Goal: Transaction & Acquisition: Purchase product/service

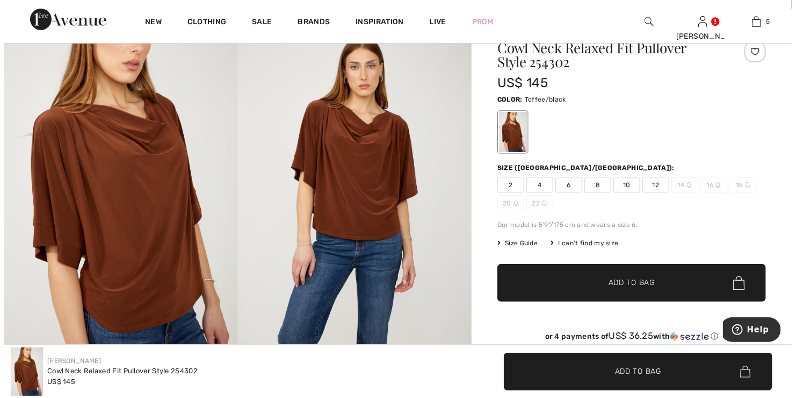
scroll to position [54, 0]
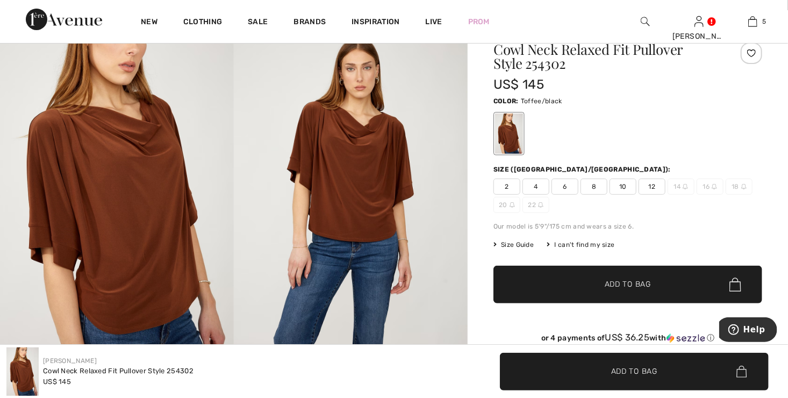
click at [514, 243] on span "Size Guide" at bounding box center [513, 245] width 40 height 10
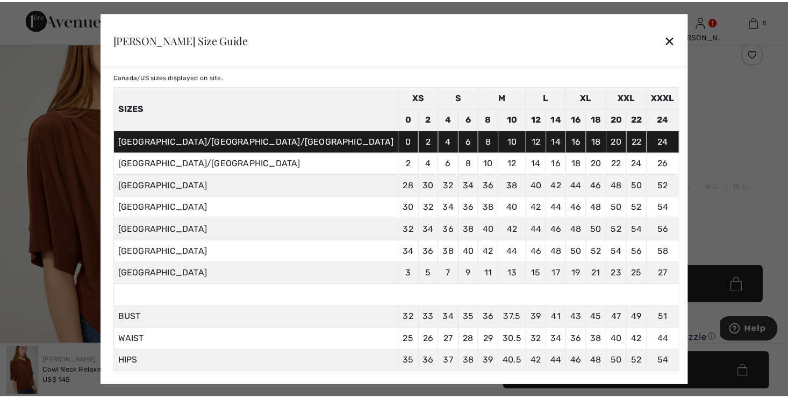
scroll to position [56, 0]
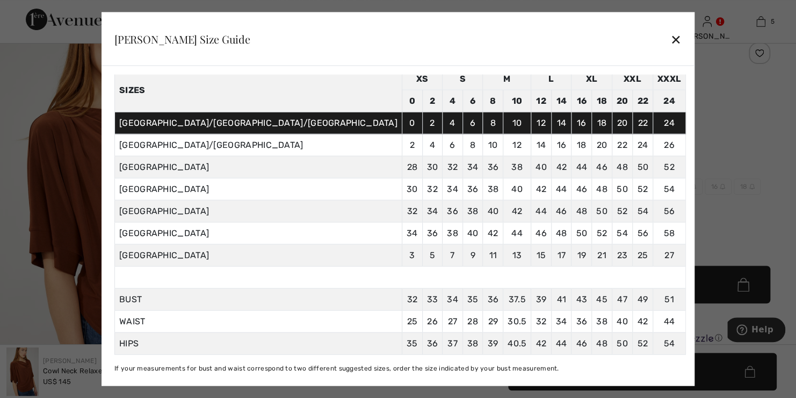
click at [671, 33] on div "✕" at bounding box center [676, 38] width 11 height 23
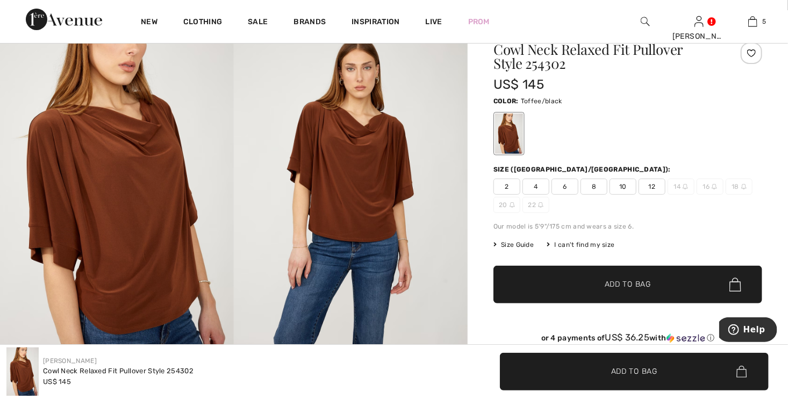
click at [654, 183] on span "12" at bounding box center [651, 186] width 27 height 16
click at [641, 288] on span "Add to Bag" at bounding box center [628, 284] width 46 height 11
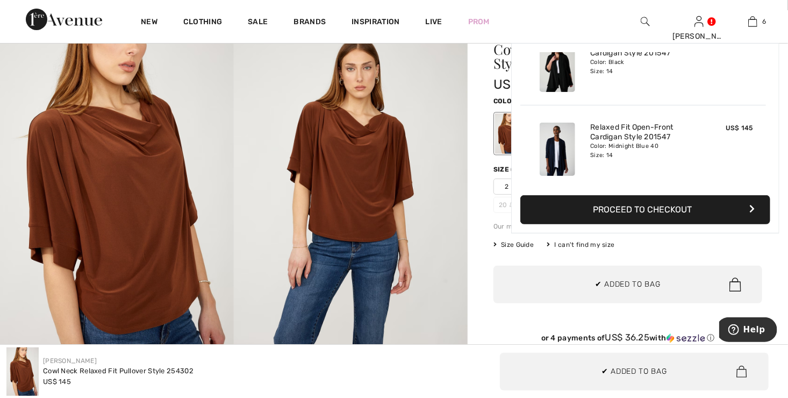
scroll to position [0, 0]
